Goal: Task Accomplishment & Management: Use online tool/utility

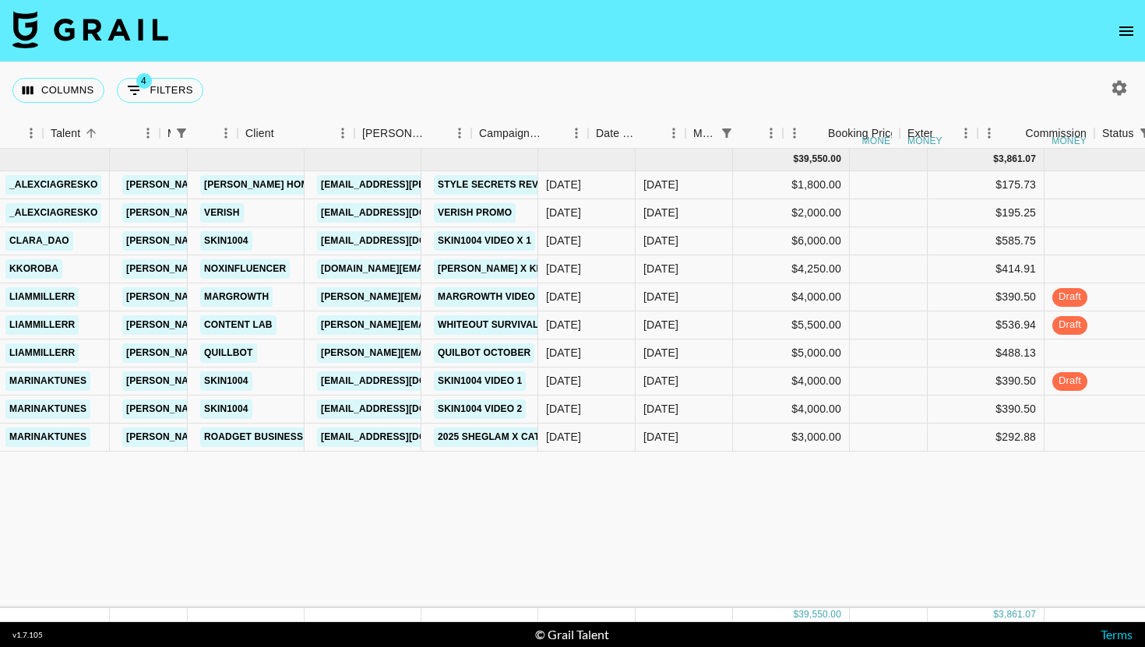
scroll to position [0, 266]
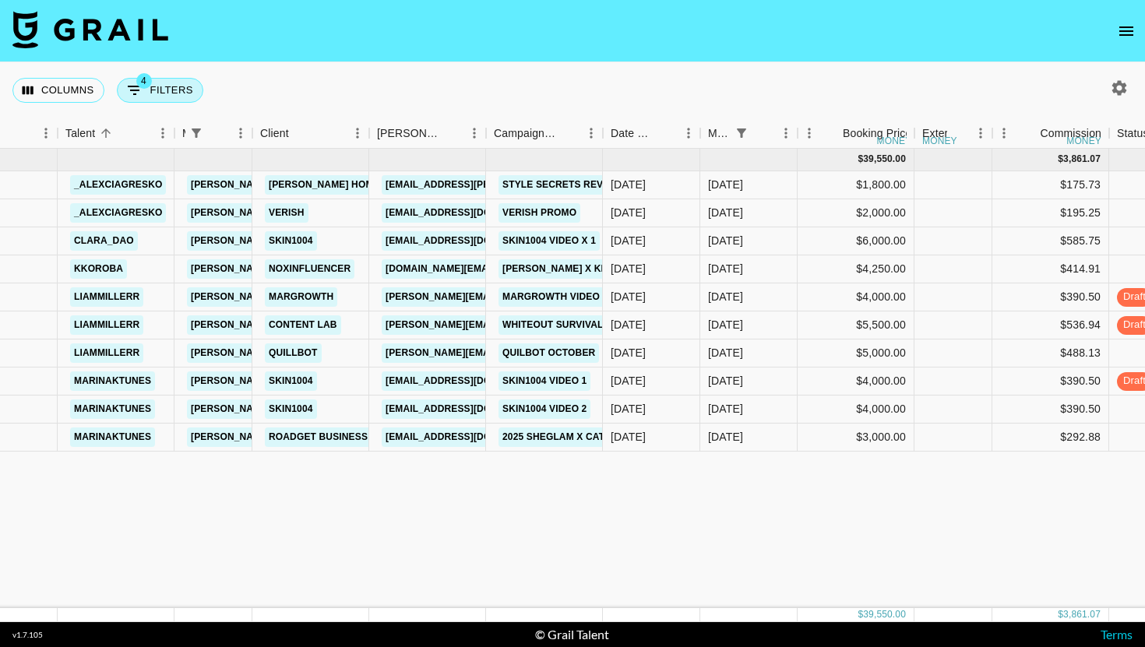
click at [163, 92] on button "4 Filters" at bounding box center [160, 90] width 86 height 25
select select "managerIds"
select select "status"
select select "not"
select select "cancelled"
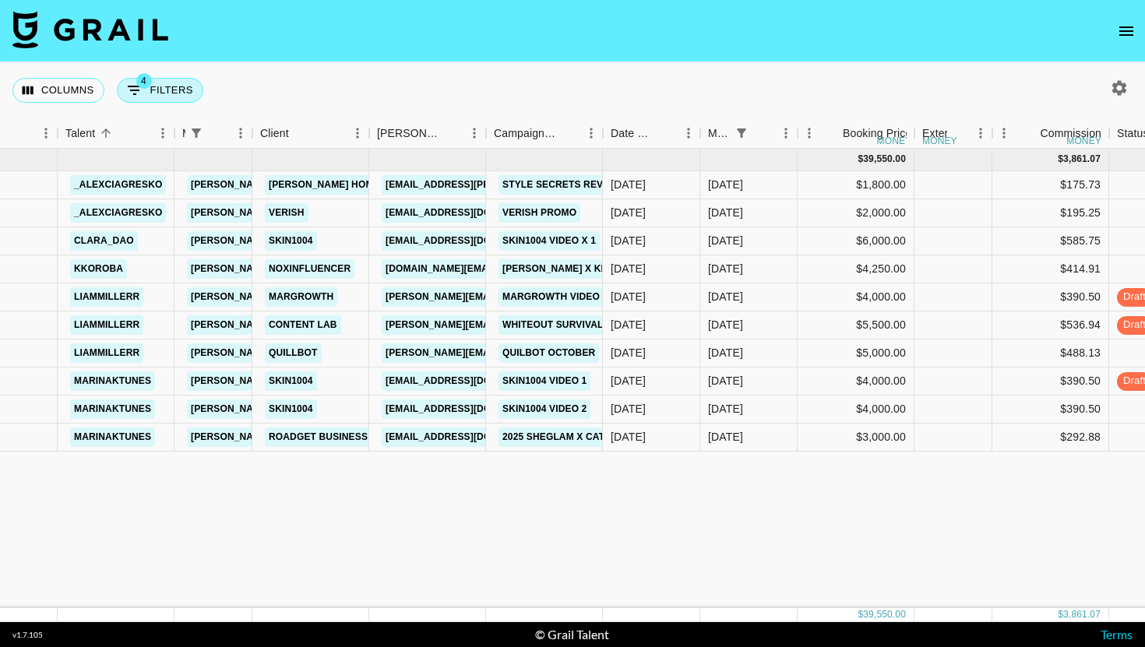
select select "status"
select select "not"
select select "declined"
select select "monthDue2"
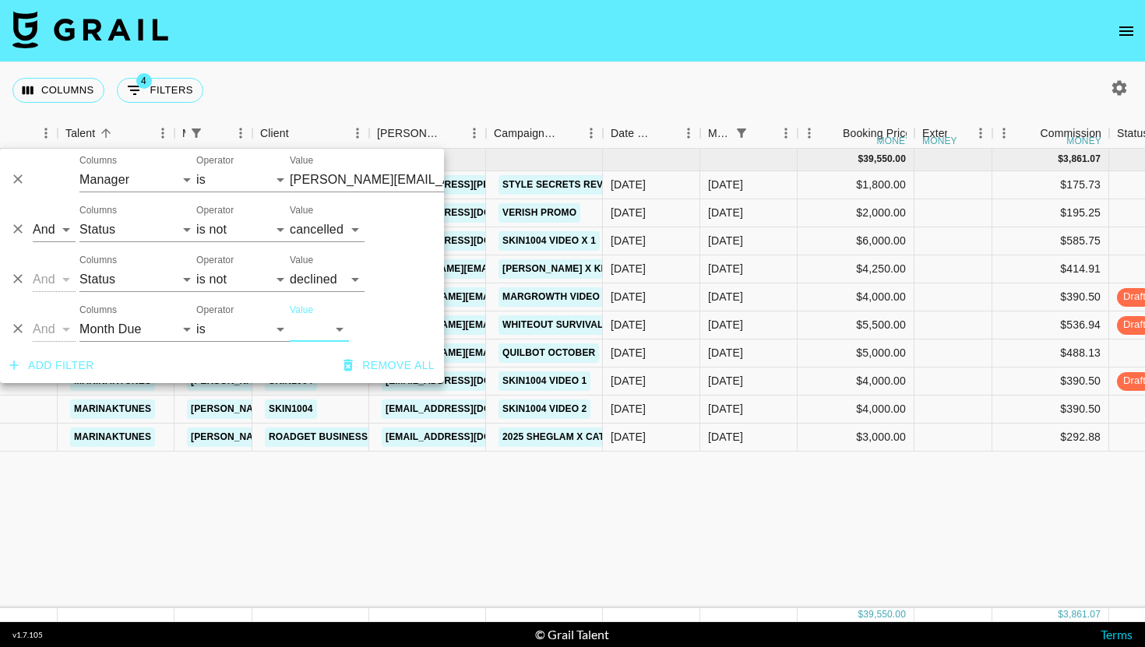
click at [309, 323] on select "[DATE] Sep '[DATE] [DATE] '[DATE] May '[DATE] Mar '[DATE] Jan '[DATE] Nov '[DAT…" at bounding box center [319, 329] width 59 height 25
select select "[DATE]"
click at [290, 317] on select "[DATE] Sep '[DATE] [DATE] '[DATE] May '[DATE] Mar '[DATE] Jan '[DATE] Nov '[DAT…" at bounding box center [319, 329] width 59 height 25
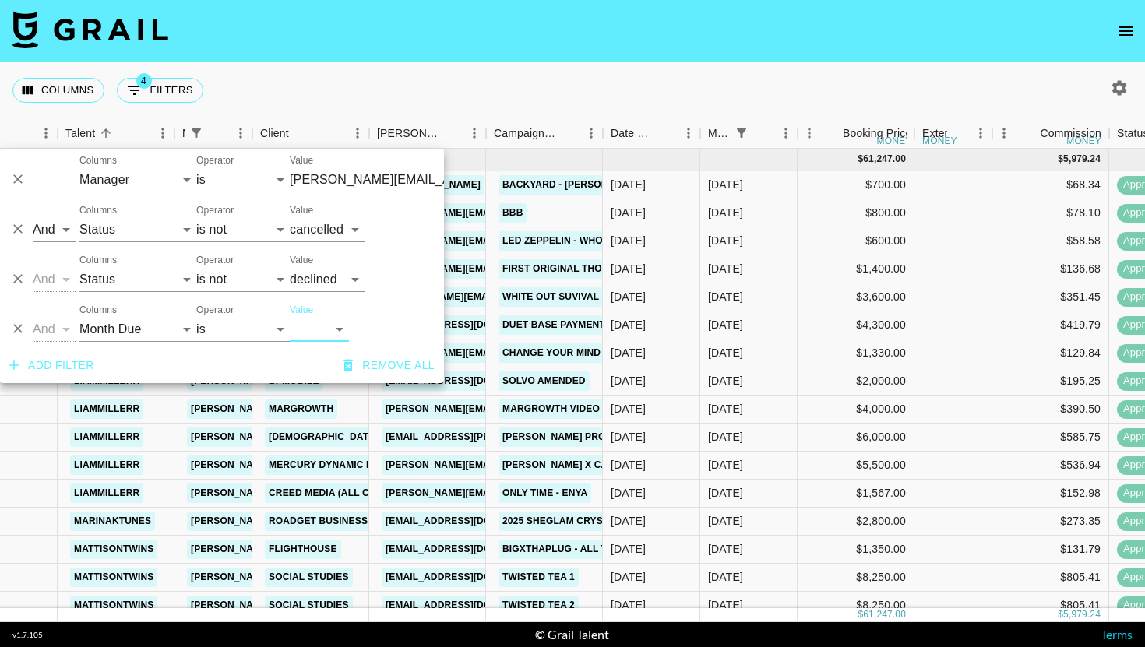
click at [626, 85] on div "Columns 4 Filters + Booking" at bounding box center [572, 90] width 1145 height 56
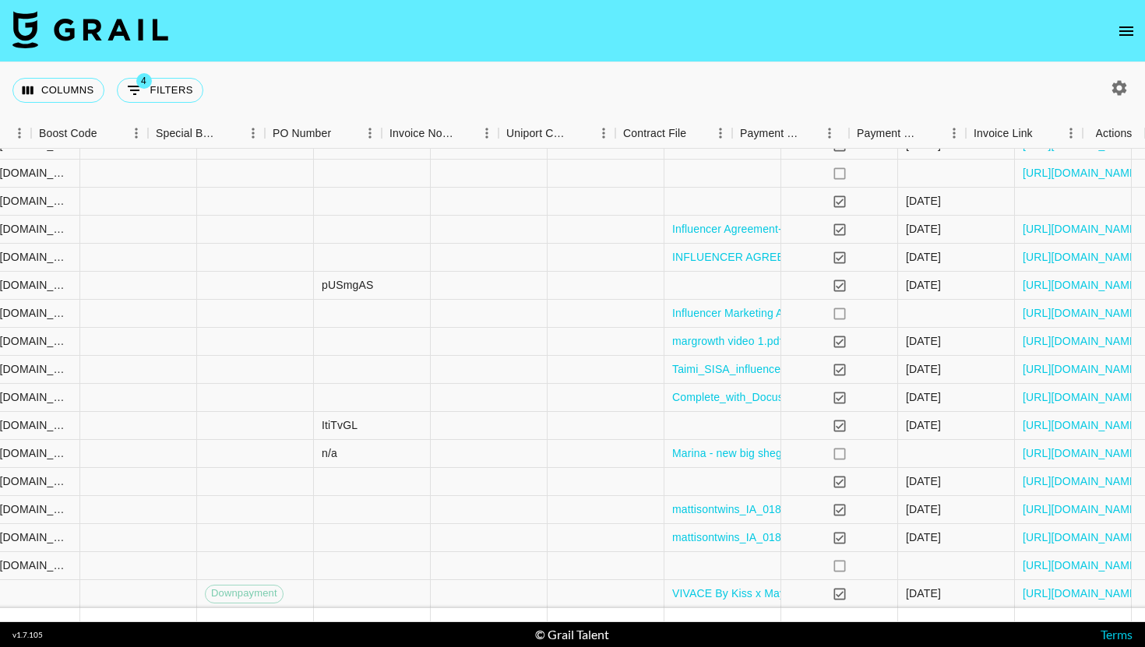
scroll to position [68, 1578]
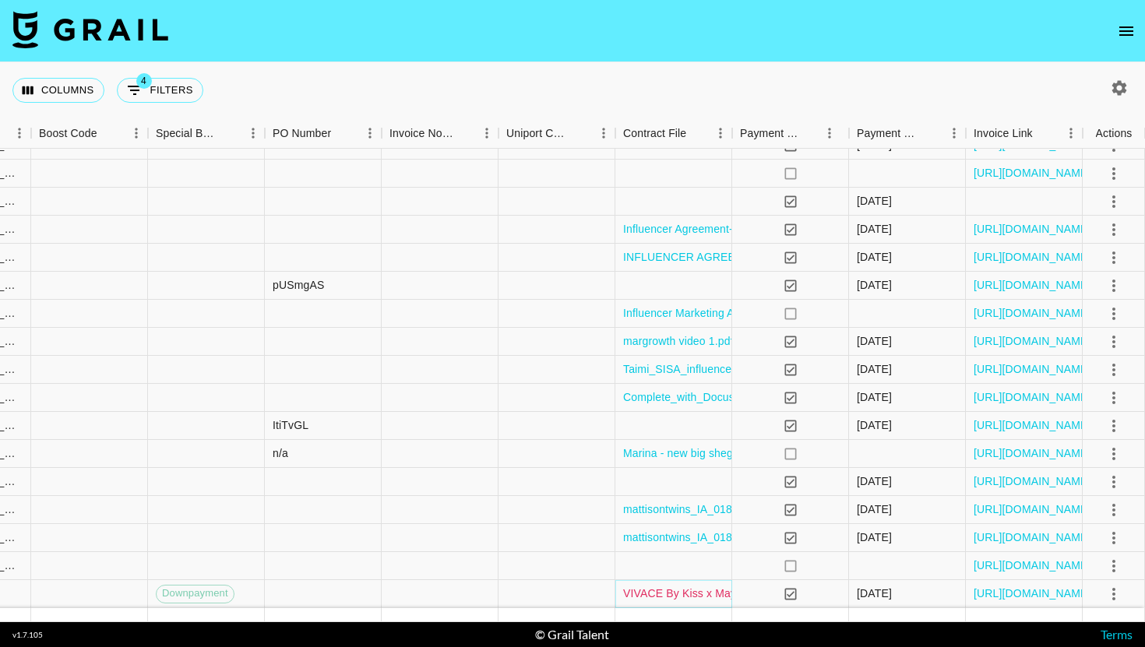
click at [681, 591] on link "VIVACE By Kiss x Maya Partnership Contract (1).docx" at bounding box center [757, 594] width 268 height 16
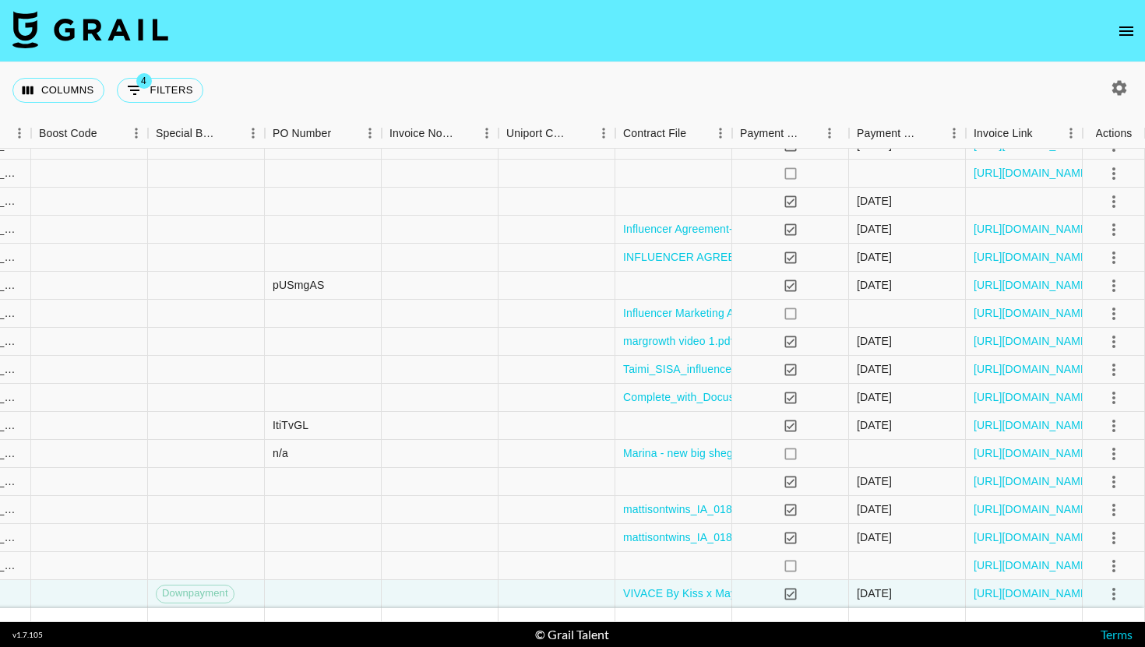
click at [799, 27] on nav at bounding box center [572, 31] width 1145 height 62
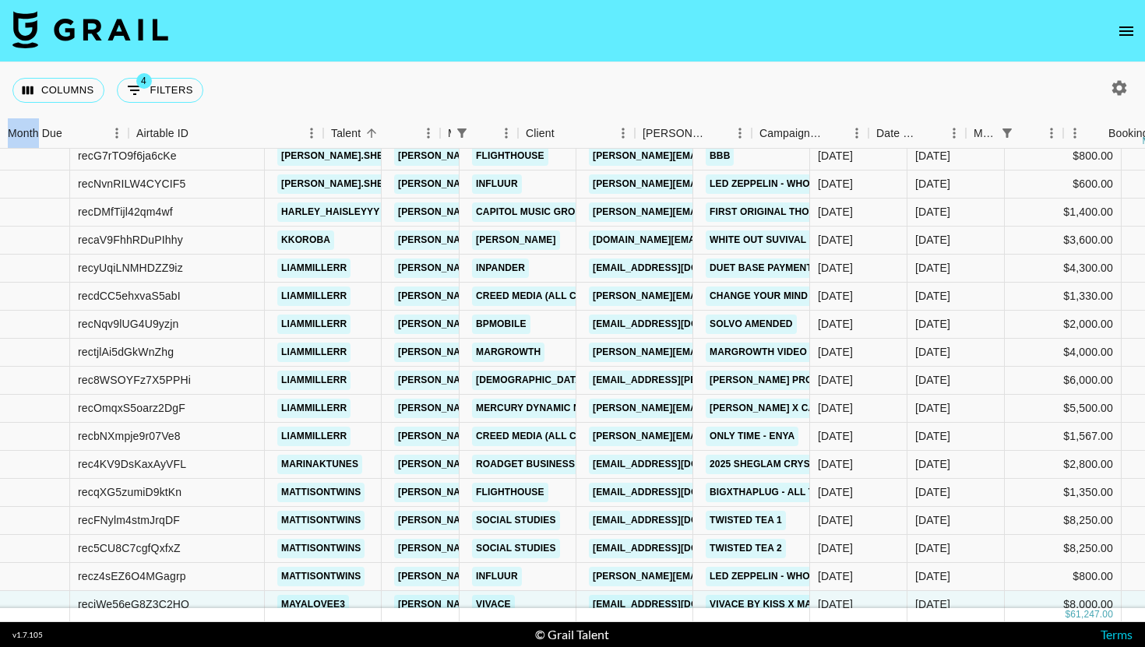
scroll to position [57, 0]
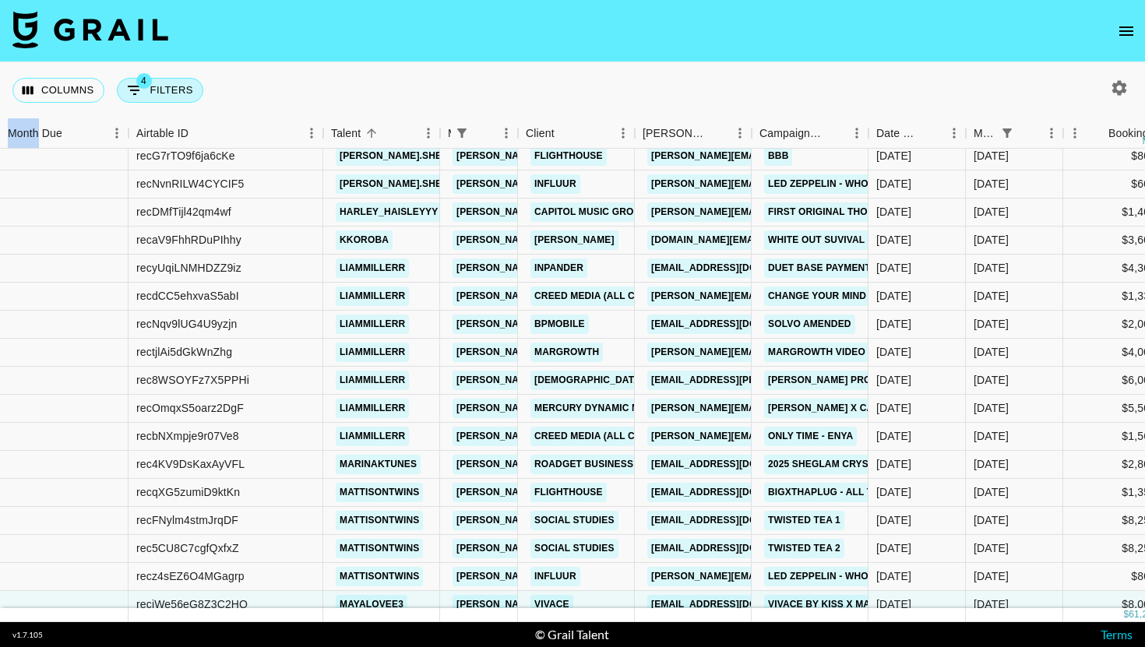
click at [133, 90] on icon "Show filters" at bounding box center [135, 90] width 14 height 9
select select "managerIds"
select select "status"
select select "not"
select select "cancelled"
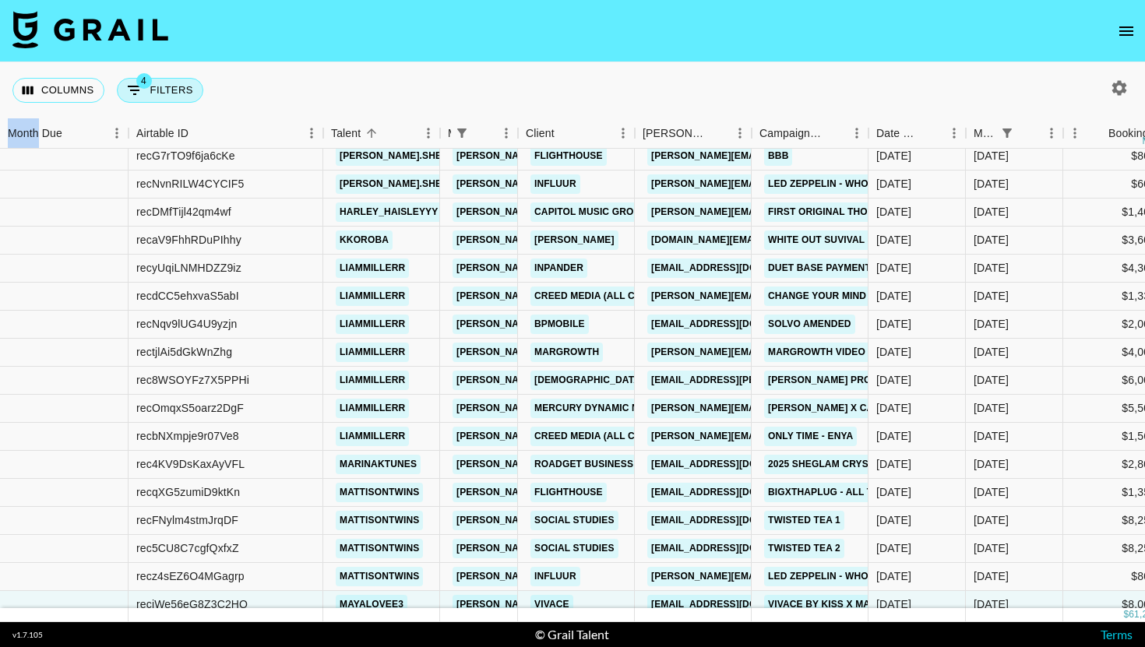
select select "status"
select select "not"
select select "declined"
select select "monthDue2"
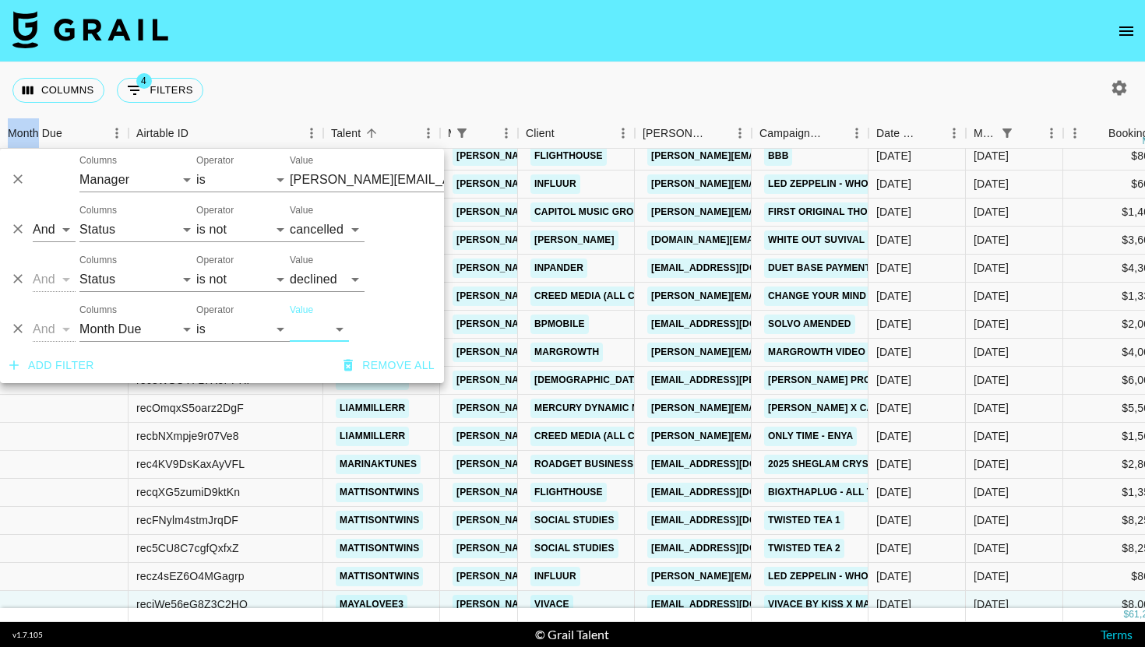
click at [316, 325] on select "[DATE] Sep '[DATE] [DATE] '[DATE] May '[DATE] Mar '[DATE] Jan '[DATE] Nov '[DAT…" at bounding box center [319, 329] width 59 height 25
click at [290, 317] on select "[DATE] Sep '[DATE] [DATE] '[DATE] May '[DATE] Mar '[DATE] Jan '[DATE] Nov '[DAT…" at bounding box center [319, 329] width 59 height 25
click at [328, 330] on select "[DATE] Sep '[DATE] [DATE] '[DATE] May '[DATE] Mar '[DATE] Jan '[DATE] Nov '[DAT…" at bounding box center [319, 329] width 59 height 25
click at [290, 317] on select "[DATE] Sep '[DATE] [DATE] '[DATE] May '[DATE] Mar '[DATE] Jan '[DATE] Nov '[DAT…" at bounding box center [319, 329] width 59 height 25
click at [329, 322] on select "[DATE] Sep '[DATE] [DATE] '[DATE] May '[DATE] Mar '[DATE] Jan '[DATE] Nov '[DAT…" at bounding box center [319, 329] width 59 height 25
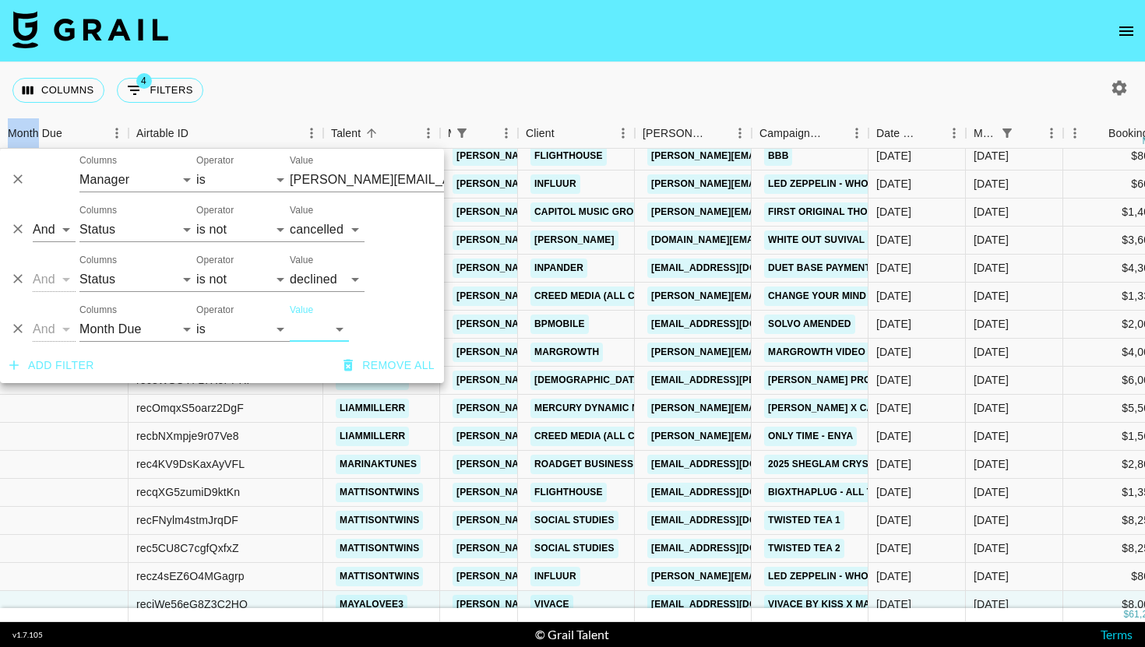
select select "[DATE]"
click at [290, 317] on select "[DATE] Sep '[DATE] [DATE] '[DATE] May '[DATE] Mar '[DATE] Jan '[DATE] Nov '[DAT…" at bounding box center [319, 329] width 59 height 25
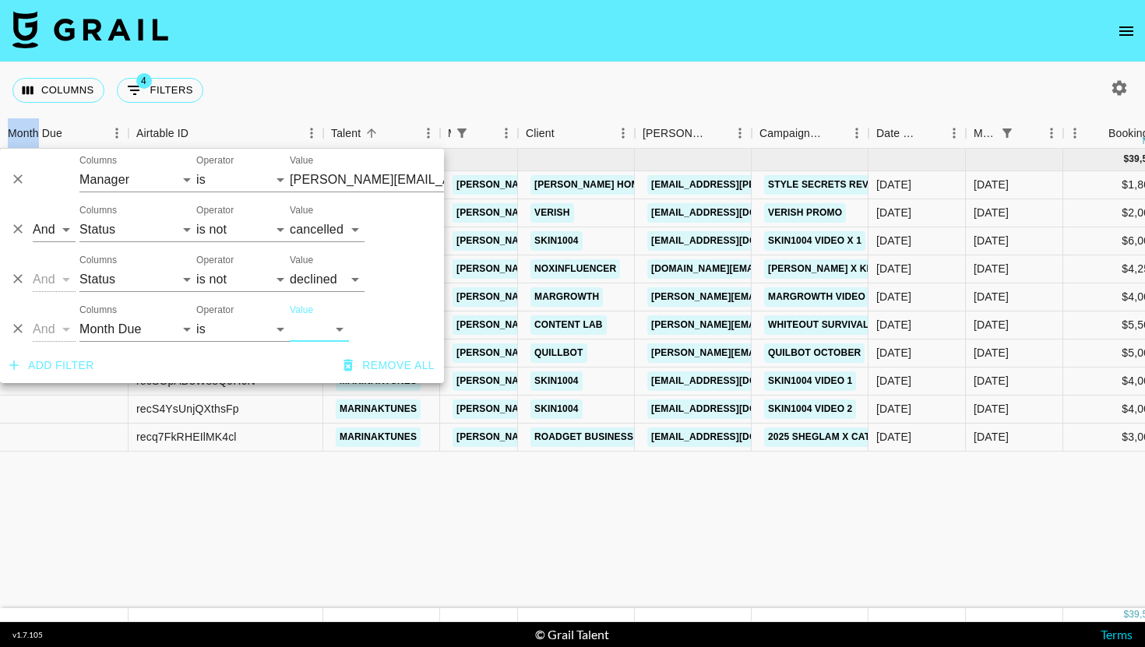
scroll to position [0, 0]
click at [697, 86] on div "Columns 4 Filters + Booking" at bounding box center [572, 90] width 1145 height 56
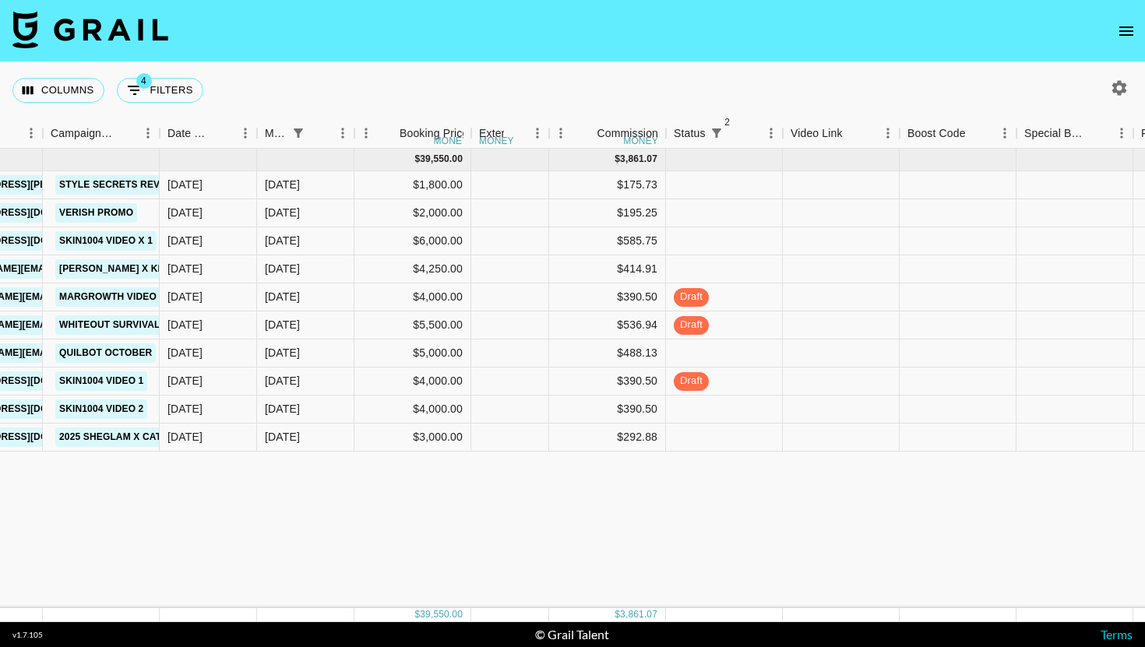
scroll to position [0, 711]
